Goal: Answer question/provide support: Share knowledge or assist other users

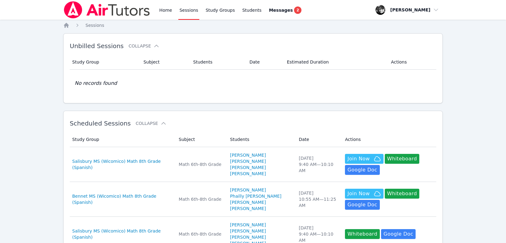
scroll to position [10, 0]
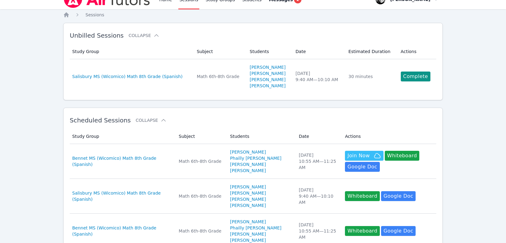
scroll to position [10, 0]
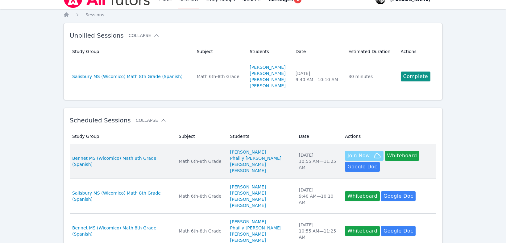
click at [351, 153] on span "Join Now" at bounding box center [359, 155] width 22 height 7
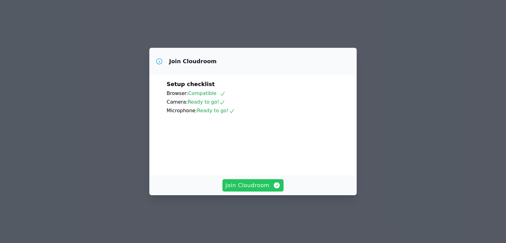
click at [252, 190] on span "Join Cloudroom" at bounding box center [253, 185] width 55 height 9
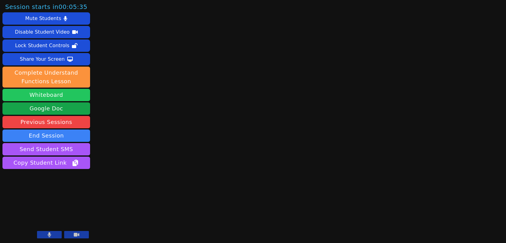
click at [48, 93] on button "Whiteboard" at bounding box center [46, 95] width 88 height 12
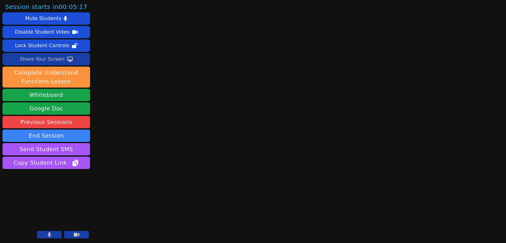
click at [45, 61] on div "Share Your Screen" at bounding box center [42, 59] width 45 height 10
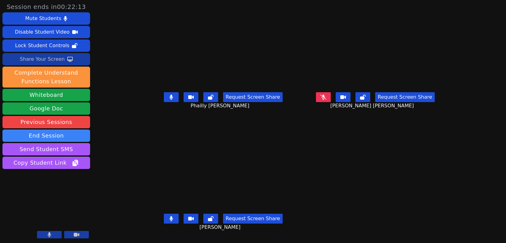
click at [44, 61] on div "Share Your Screen" at bounding box center [42, 59] width 45 height 10
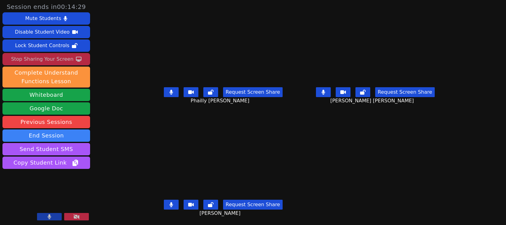
click at [57, 213] on button at bounding box center [49, 216] width 25 height 7
click at [45, 217] on button at bounding box center [49, 216] width 25 height 7
click at [78, 218] on icon at bounding box center [76, 217] width 6 height 5
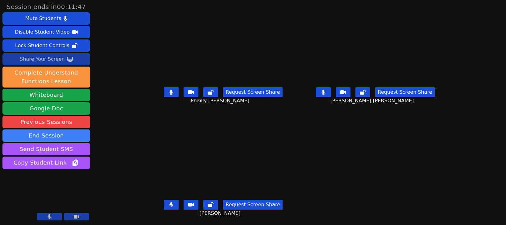
click at [45, 59] on div "Share Your Screen" at bounding box center [42, 59] width 45 height 10
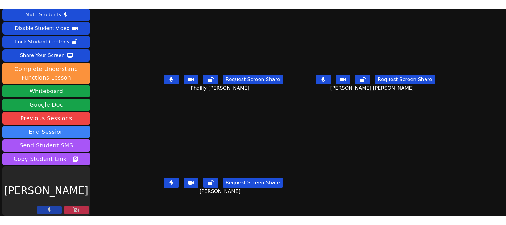
scroll to position [15, 0]
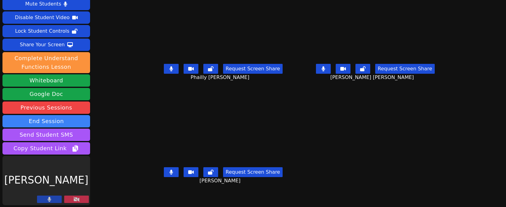
click at [74, 201] on icon at bounding box center [76, 199] width 6 height 5
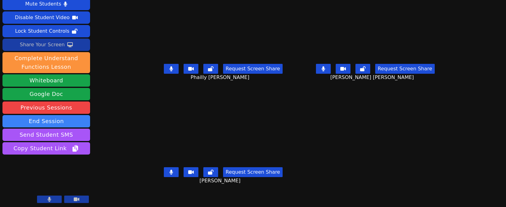
click at [48, 42] on div "Share Your Screen" at bounding box center [42, 45] width 45 height 10
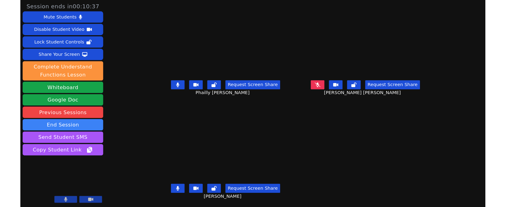
scroll to position [0, 0]
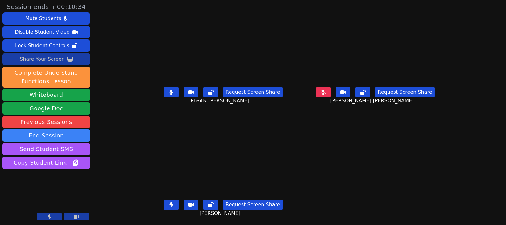
drag, startPoint x: 51, startPoint y: 59, endPoint x: 52, endPoint y: 55, distance: 4.2
click at [52, 55] on div "Share Your Screen" at bounding box center [42, 59] width 45 height 10
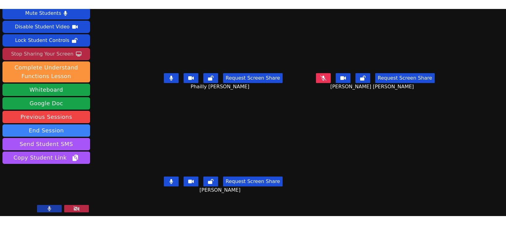
scroll to position [15, 0]
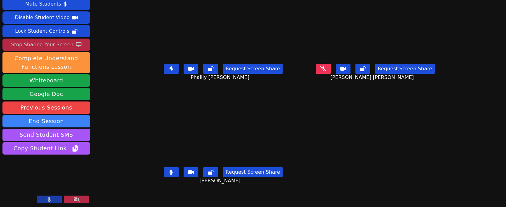
click at [78, 197] on icon at bounding box center [76, 199] width 6 height 5
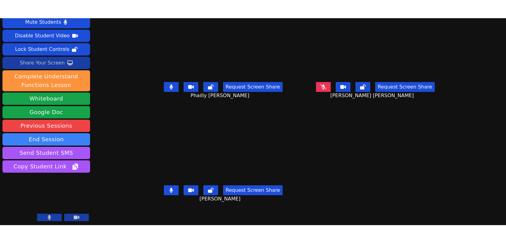
scroll to position [0, 0]
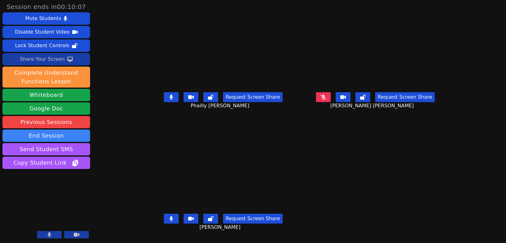
click at [30, 61] on div "Share Your Screen" at bounding box center [42, 59] width 45 height 10
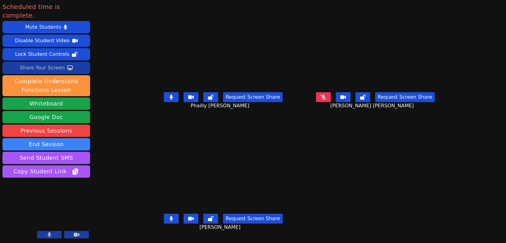
click at [49, 63] on div "Share Your Screen" at bounding box center [42, 68] width 45 height 10
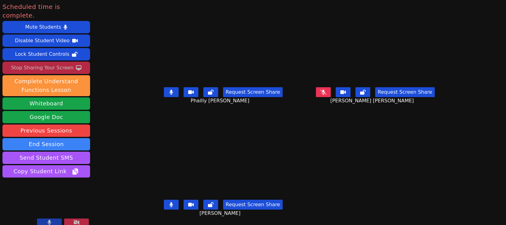
click at [42, 63] on div "Stop Sharing Your Screen" at bounding box center [42, 68] width 62 height 10
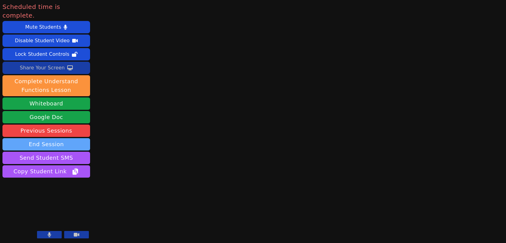
click at [55, 140] on button "End Session" at bounding box center [46, 144] width 88 height 12
